Goal: Task Accomplishment & Management: Manage account settings

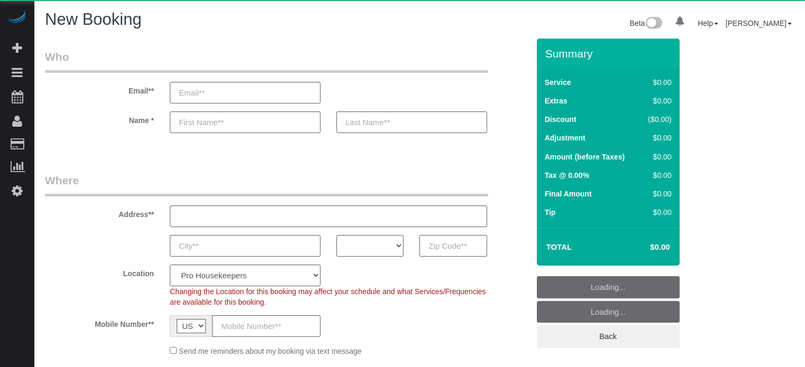
select select "4"
select select "number:9"
select select "object:1269"
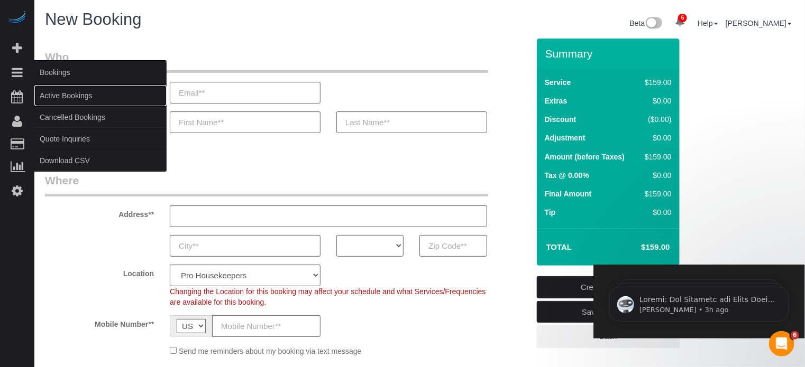
click at [73, 95] on link "Active Bookings" at bounding box center [100, 95] width 132 height 21
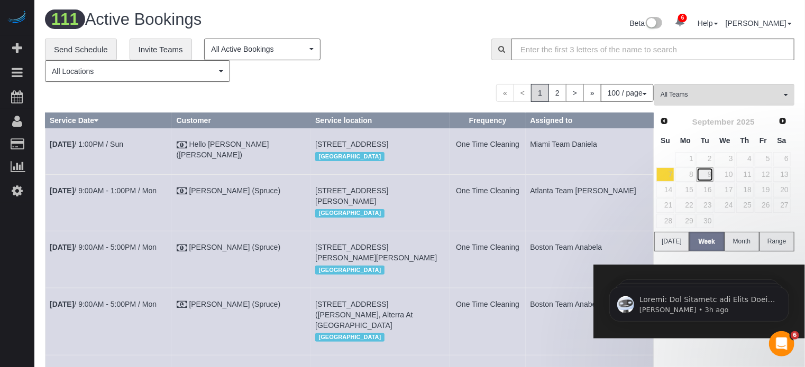
click at [704, 175] on link "9" at bounding box center [704, 175] width 17 height 14
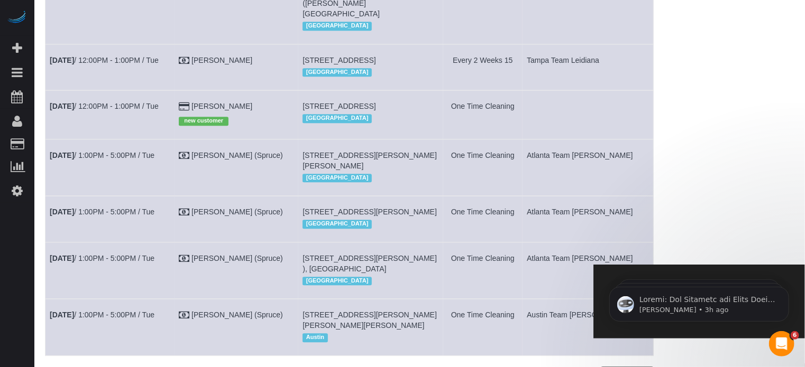
scroll to position [1322, 0]
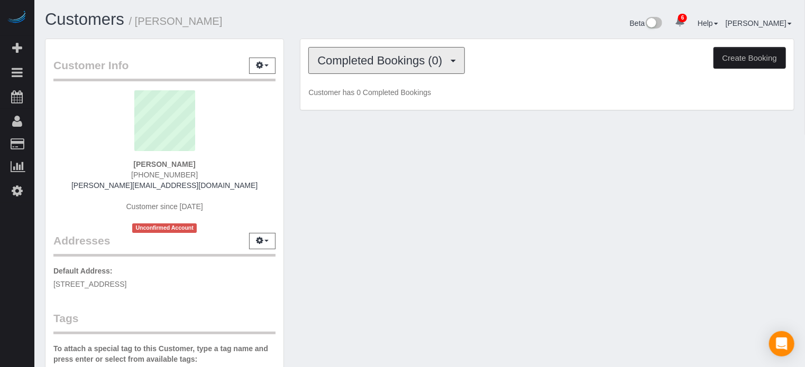
drag, startPoint x: 386, startPoint y: 39, endPoint x: 384, endPoint y: 50, distance: 11.2
click at [386, 40] on div "Completed Bookings (0) Completed Bookings (0) Upcoming Bookings (1) Cancelled B…" at bounding box center [546, 74] width 493 height 71
click at [381, 76] on div "Completed Bookings (0) Completed Bookings (0) Upcoming Bookings (1) Cancelled B…" at bounding box center [546, 74] width 493 height 71
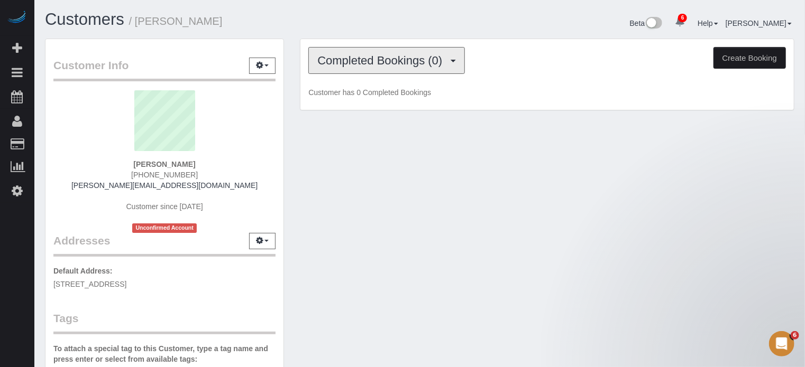
click at [383, 59] on span "Completed Bookings (0)" at bounding box center [382, 60] width 130 height 13
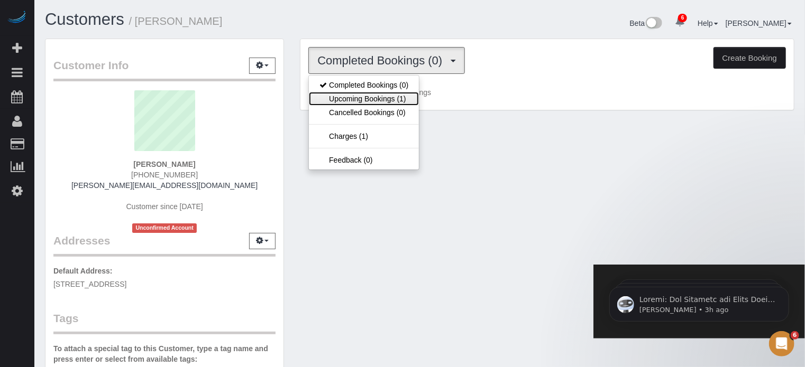
click at [383, 94] on link "Upcoming Bookings (1)" at bounding box center [364, 99] width 110 height 14
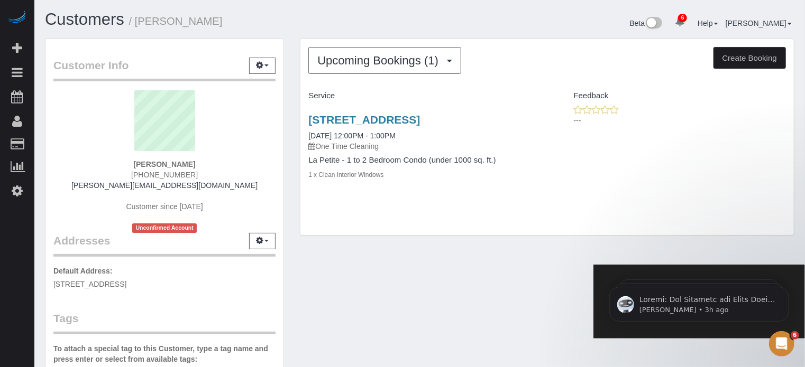
click at [440, 296] on div "Customer Info Edit Contact Info Send Message Email Preferences Special Sales Ta…" at bounding box center [419, 300] width 765 height 522
click at [437, 223] on div "Upcoming Bookings (1) Completed Bookings (0) Upcoming Bookings (1) Cancelled Bo…" at bounding box center [546, 137] width 493 height 197
click at [434, 265] on div "Customer Info Edit Contact Info Send Message Email Preferences Special Sales Ta…" at bounding box center [419, 300] width 765 height 522
click at [448, 236] on div "Upcoming Bookings (1) Completed Bookings (0) Upcoming Bookings (1) Cancelled Bo…" at bounding box center [546, 137] width 493 height 197
click at [446, 247] on div "Upcoming Bookings (1) Completed Bookings (0) Upcoming Bookings (1) Cancelled Bo…" at bounding box center [547, 143] width 510 height 208
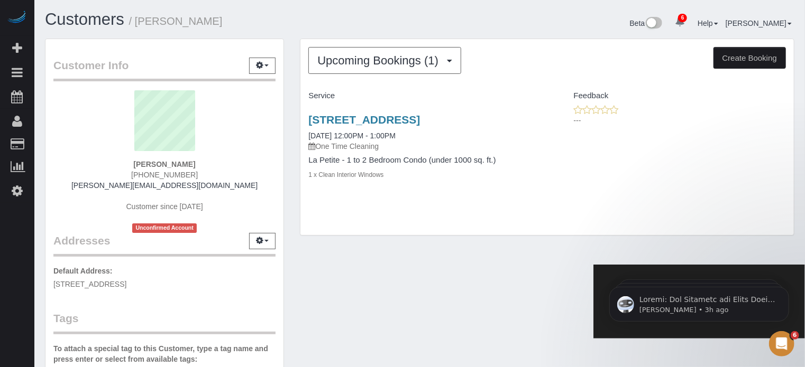
click at [448, 233] on div "Upcoming Bookings (1) Completed Bookings (0) Upcoming Bookings (1) Cancelled Bo…" at bounding box center [546, 137] width 493 height 197
click at [449, 263] on div "Customer Info Edit Contact Info Send Message Email Preferences Special Sales Ta…" at bounding box center [419, 300] width 765 height 522
click at [449, 230] on div "Upcoming Bookings (1) Completed Bookings (0) Upcoming Bookings (1) Cancelled Bo…" at bounding box center [546, 137] width 493 height 197
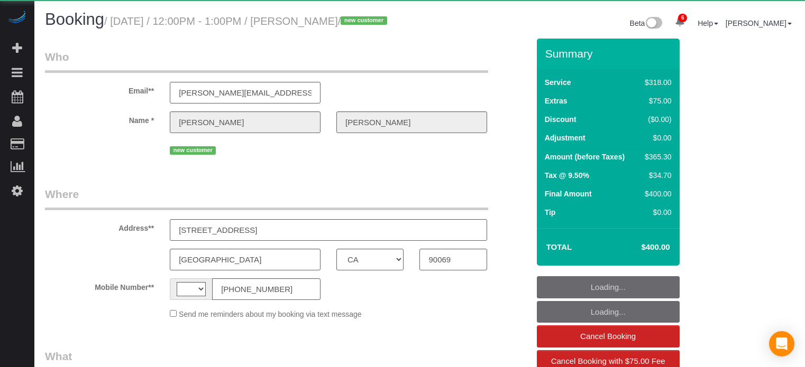
select select "CA"
select select "string:US"
select select "object:431"
select select "string:fspay-f06ed97f-d6e8-43d8-a45c-0ef0e3c387cc"
select select "5"
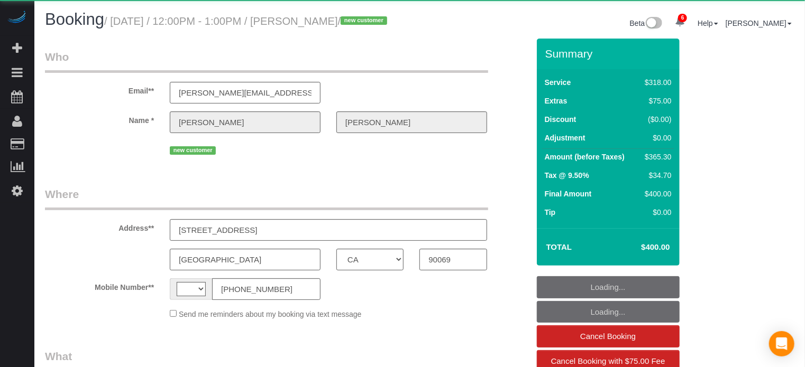
select select "spot1"
select select "number:9"
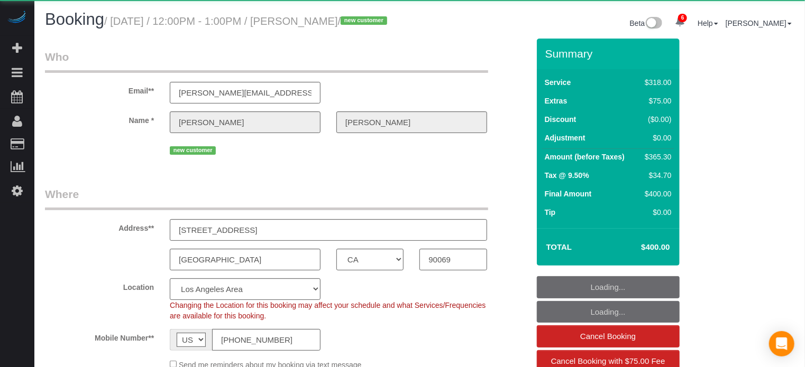
select select
select select "object:888"
select select "spot28"
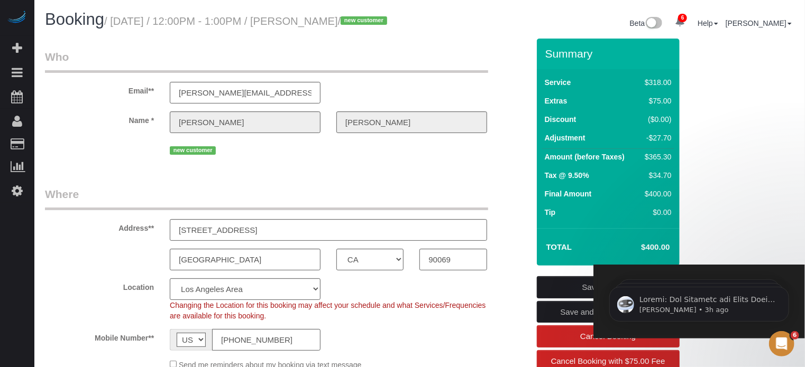
drag, startPoint x: 402, startPoint y: 21, endPoint x: 114, endPoint y: 21, distance: 288.7
click at [114, 21] on h1 "Booking / September 09, 2025 / 12:00PM - 1:00PM / David Kleinberg / new customer" at bounding box center [228, 20] width 367 height 18
click at [114, 21] on small "/ September 09, 2025 / 12:00PM - 1:00PM / David Kleinberg / new customer" at bounding box center [247, 21] width 286 height 12
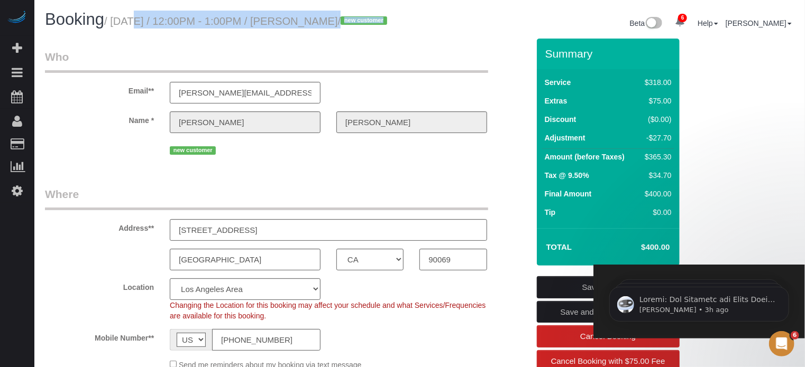
drag, startPoint x: 115, startPoint y: 19, endPoint x: 424, endPoint y: 16, distance: 309.3
click at [424, 16] on div "Booking / September 09, 2025 / 12:00PM - 1:00PM / David Kleinberg / new custome…" at bounding box center [419, 25] width 765 height 28
click at [424, 16] on div "Beta 6 Your Notifications You have 0 alerts × You have 1 to charge for 09/07/20…" at bounding box center [611, 25] width 383 height 28
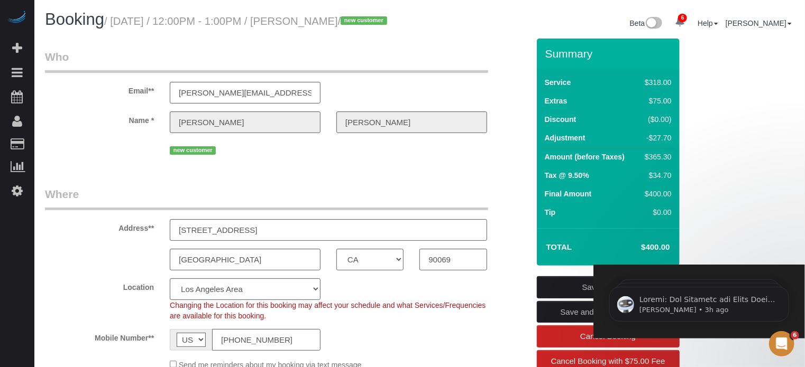
drag, startPoint x: 391, startPoint y: 25, endPoint x: 117, endPoint y: 24, distance: 273.9
click at [117, 24] on small "/ September 09, 2025 / 12:00PM - 1:00PM / David Kleinberg / new customer" at bounding box center [247, 21] width 286 height 12
click at [66, 219] on fieldset "Where Address** 1203 N Sweetzer Ave, Apt 305 West Hollywood AK AL AR AZ CA CO C…" at bounding box center [287, 283] width 484 height 192
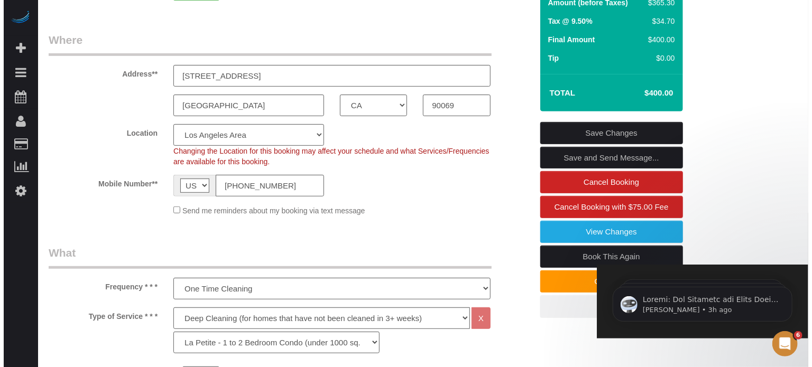
scroll to position [159, 0]
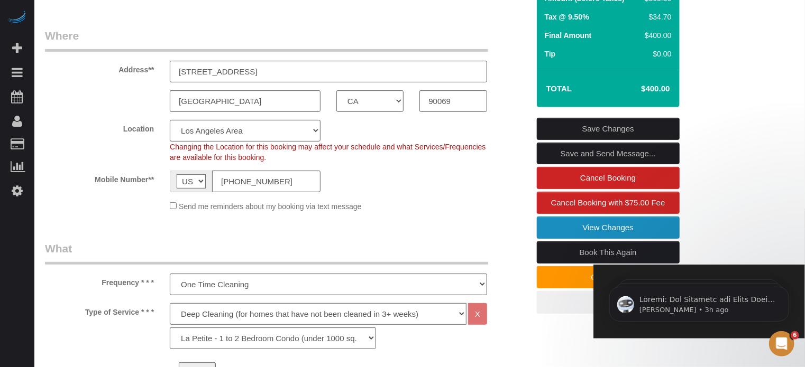
click at [552, 234] on link "View Changes" at bounding box center [608, 228] width 143 height 22
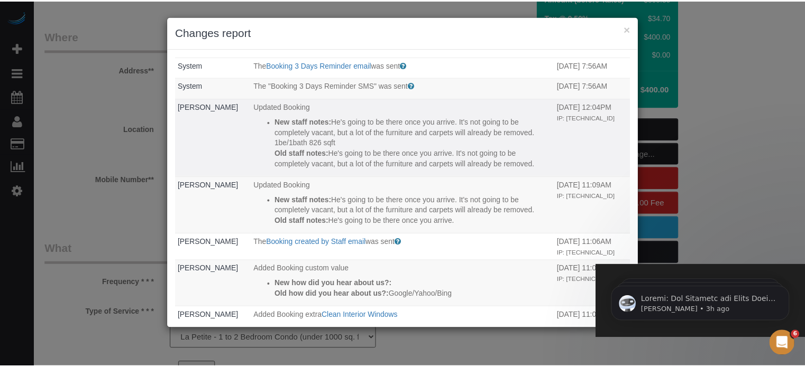
scroll to position [0, 0]
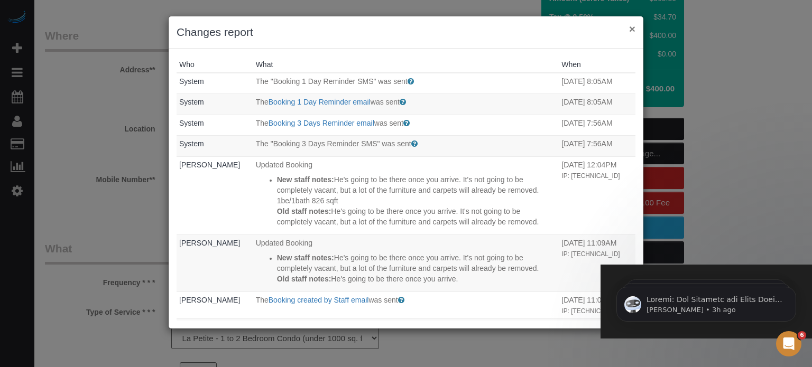
click at [631, 30] on button "×" at bounding box center [632, 28] width 6 height 11
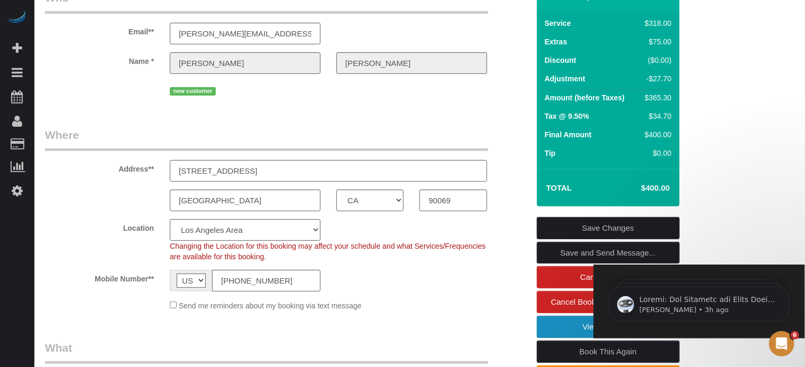
scroll to position [53, 0]
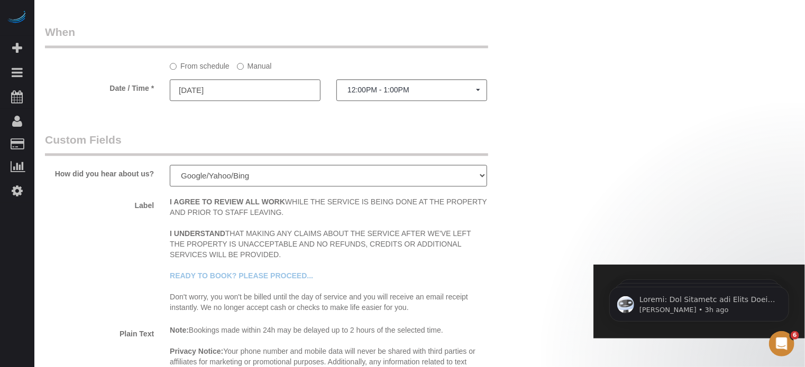
scroll to position [1859, 0]
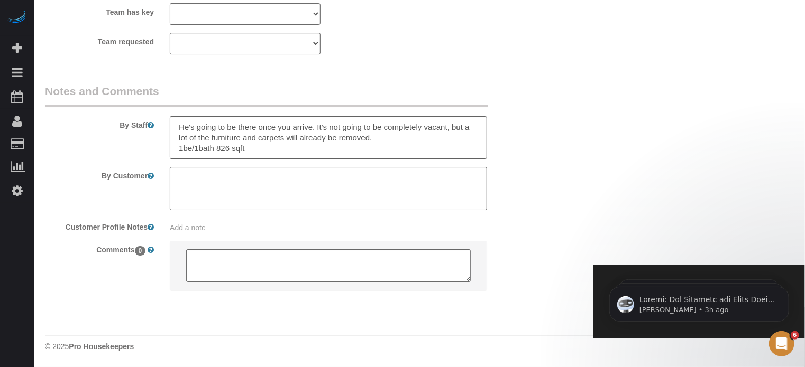
drag, startPoint x: 809, startPoint y: 44, endPoint x: 15, endPoint y: 152, distance: 801.3
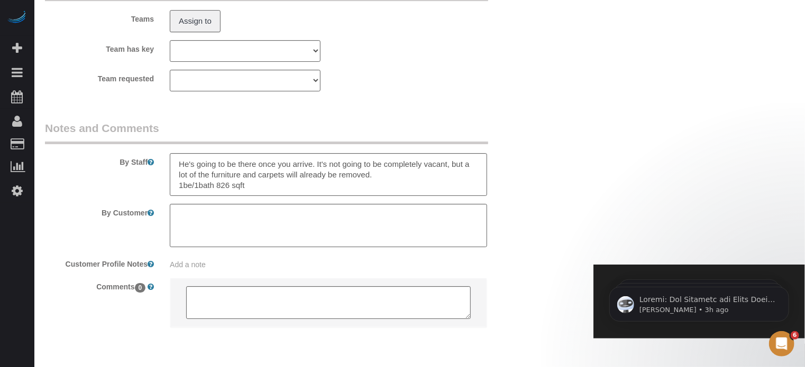
scroll to position [1832, 0]
